Goal: Find specific page/section: Find specific page/section

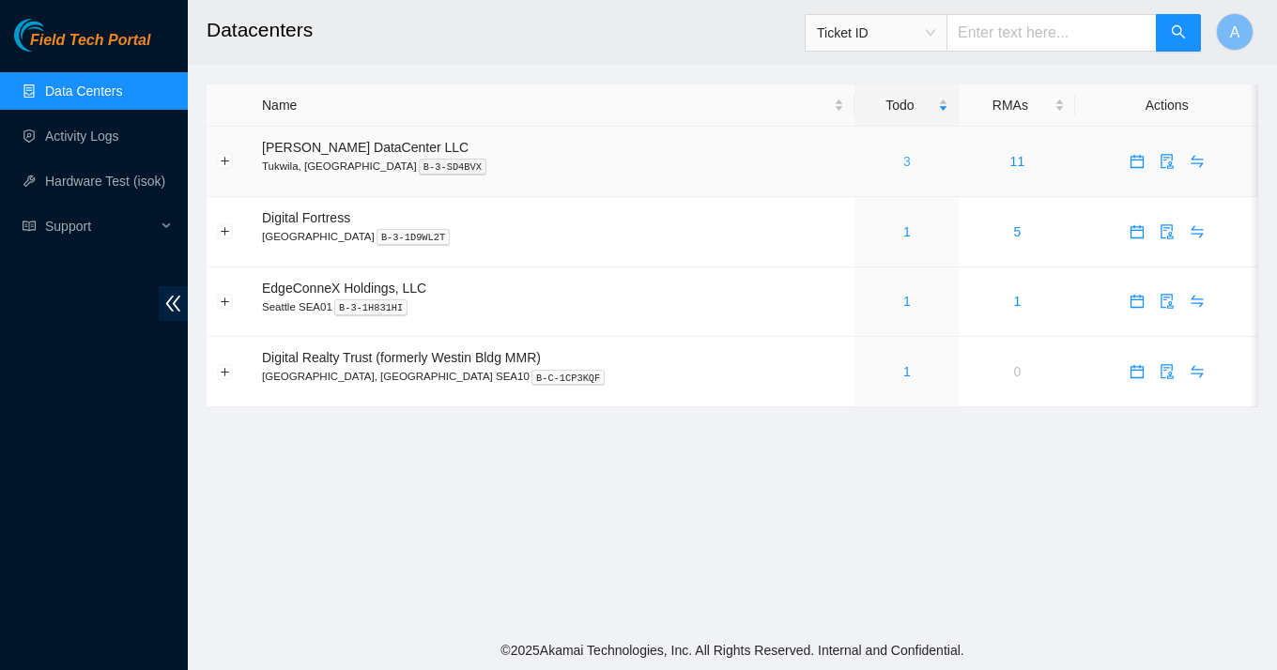
click at [903, 160] on link "3" at bounding box center [907, 161] width 8 height 15
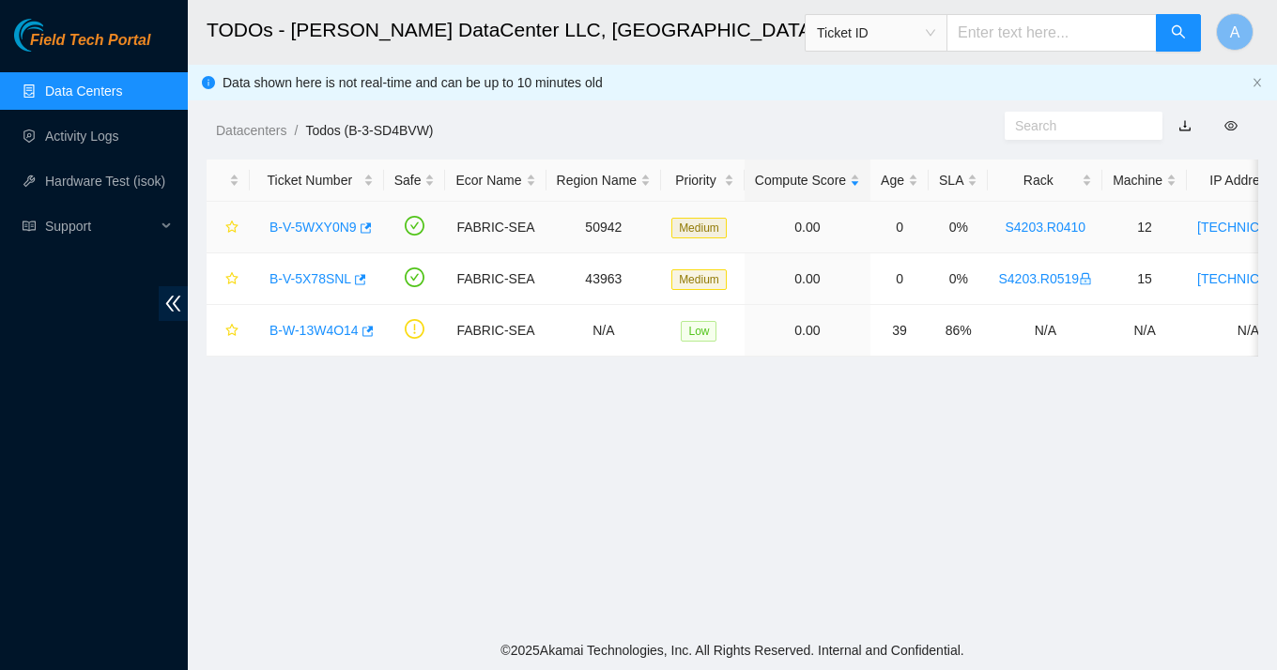
click at [321, 232] on link "B-V-5WXY0N9" at bounding box center [312, 227] width 87 height 15
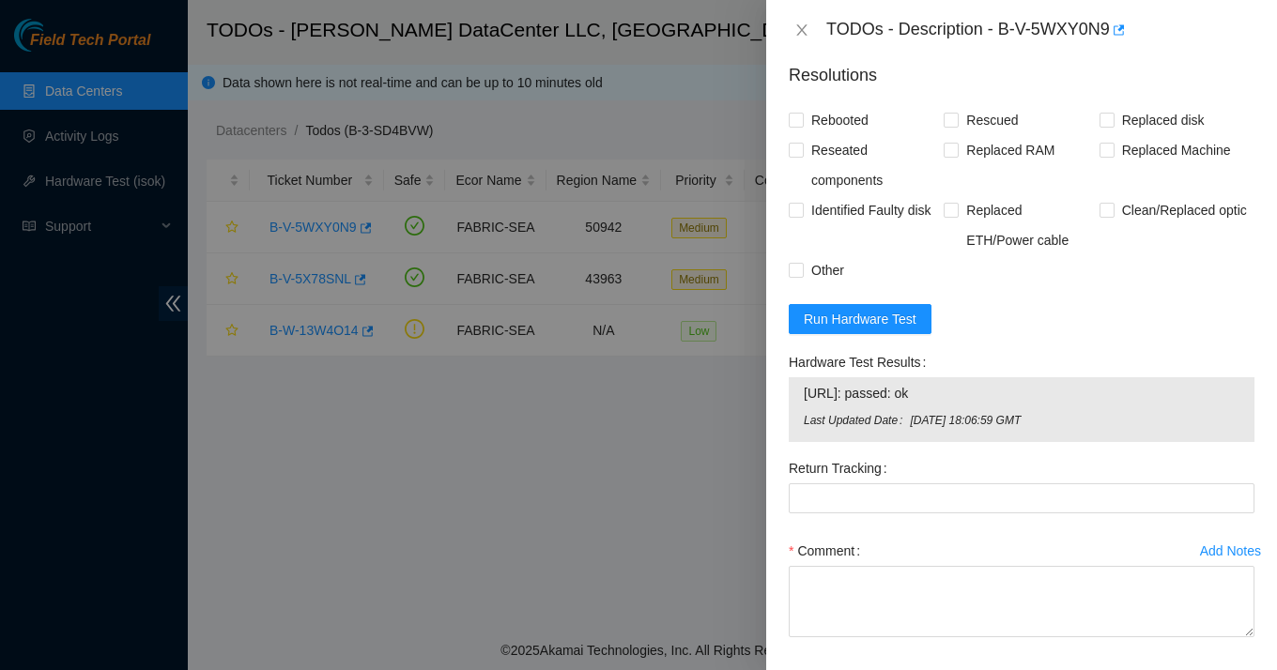
scroll to position [762, 0]
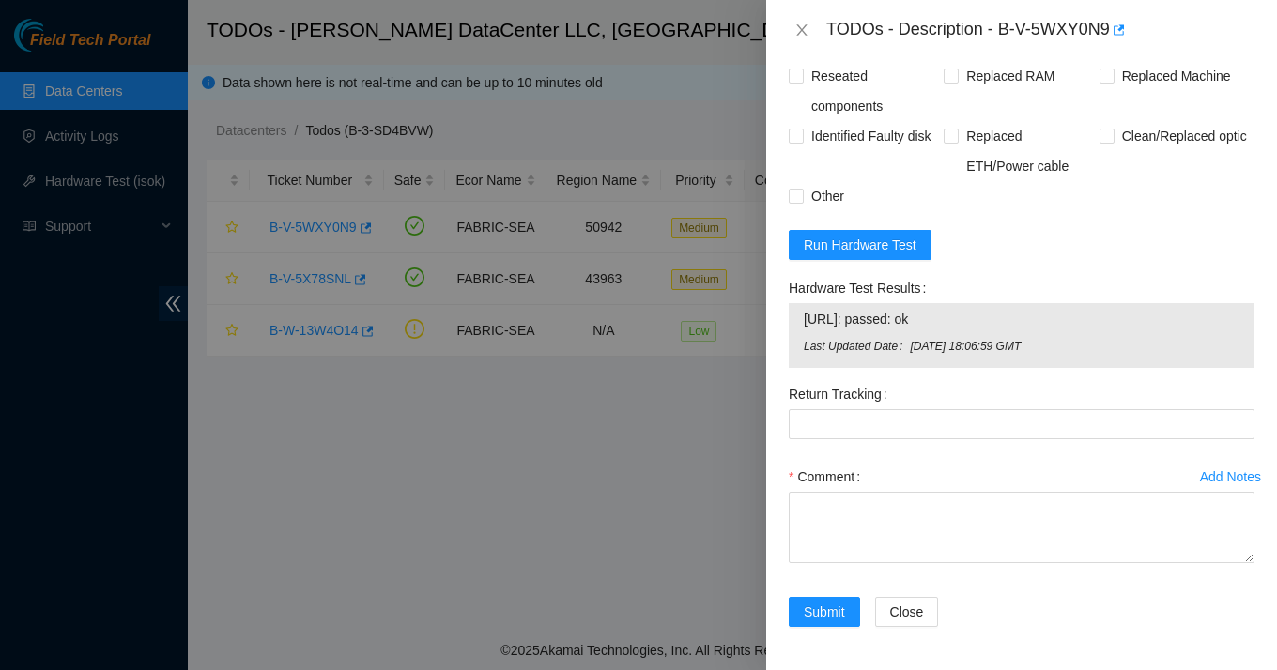
click at [579, 479] on div at bounding box center [638, 335] width 1277 height 670
click at [804, 33] on icon "close" at bounding box center [801, 29] width 10 height 11
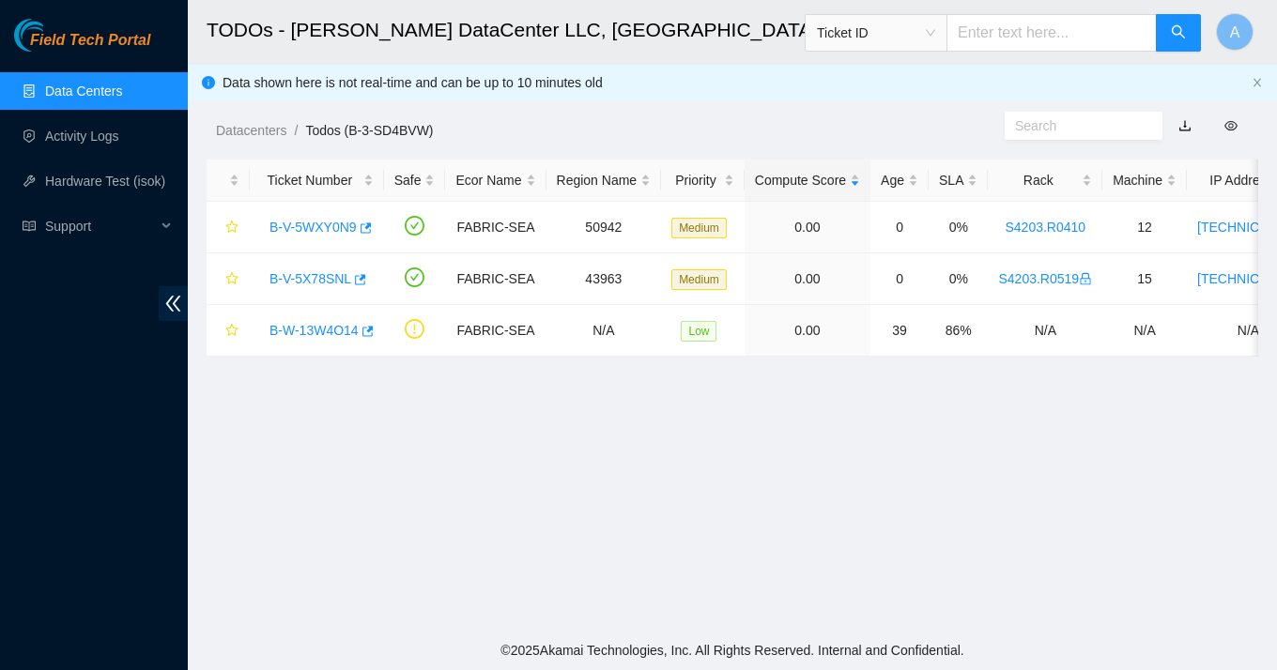
scroll to position [498, 0]
